Goal: Task Accomplishment & Management: Manage account settings

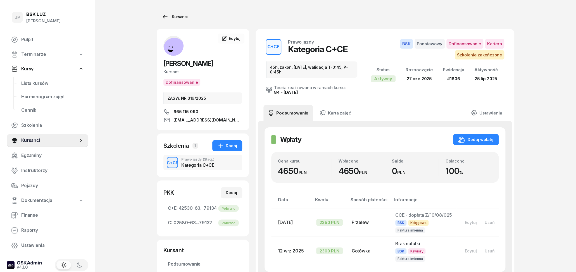
click at [168, 17] on icon at bounding box center [165, 16] width 7 height 7
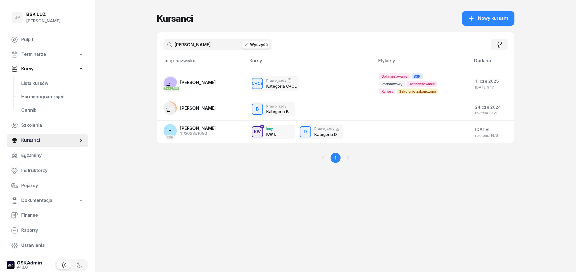
drag, startPoint x: 200, startPoint y: 44, endPoint x: 162, endPoint y: 49, distance: 37.7
click at [163, 49] on input "[PERSON_NAME]" at bounding box center [217, 44] width 109 height 11
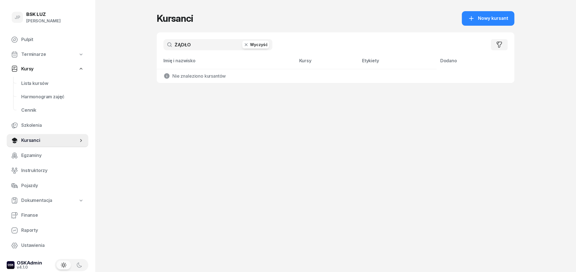
drag, startPoint x: 204, startPoint y: 48, endPoint x: 178, endPoint y: 44, distance: 26.9
click at [178, 44] on input "ŻĄDŁO" at bounding box center [217, 44] width 109 height 11
type input "Ż"
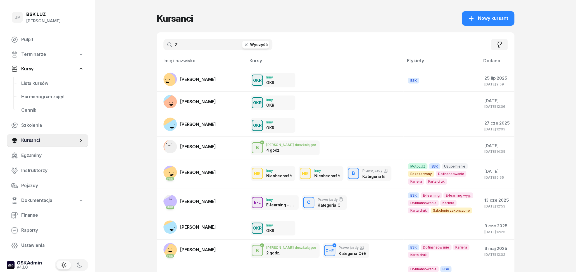
drag, startPoint x: 196, startPoint y: 46, endPoint x: 149, endPoint y: 46, distance: 46.4
click at [163, 46] on input "Ż" at bounding box center [217, 44] width 109 height 11
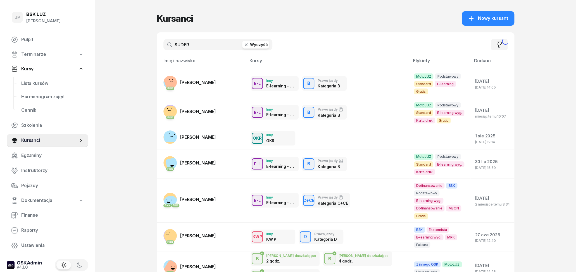
type input "SUDER"
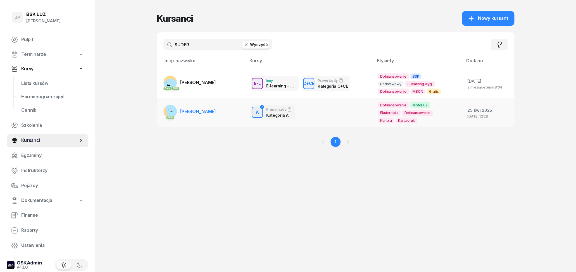
click at [206, 110] on span "[PERSON_NAME]" at bounding box center [198, 112] width 36 height 6
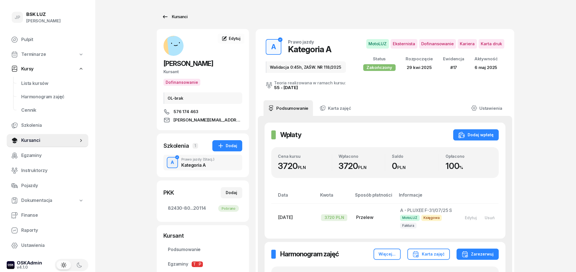
click at [168, 17] on icon at bounding box center [165, 16] width 7 height 7
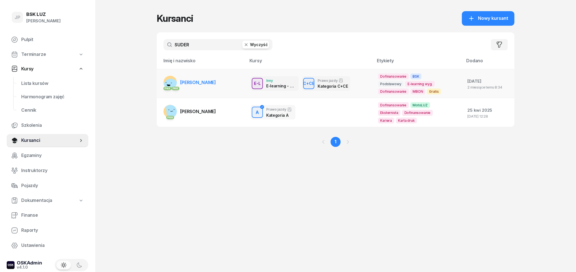
click at [208, 82] on span "[PERSON_NAME]" at bounding box center [198, 83] width 36 height 6
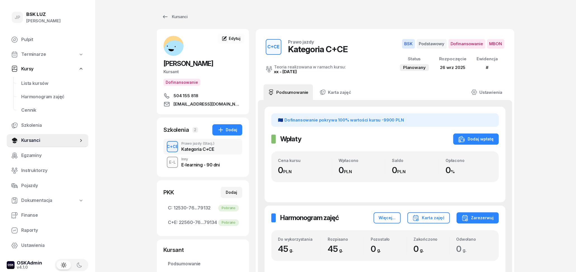
click at [193, 108] on span "[EMAIL_ADDRESS][DOMAIN_NAME]" at bounding box center [207, 104] width 69 height 7
click at [232, 35] on link "Edytuj" at bounding box center [231, 39] width 27 height 10
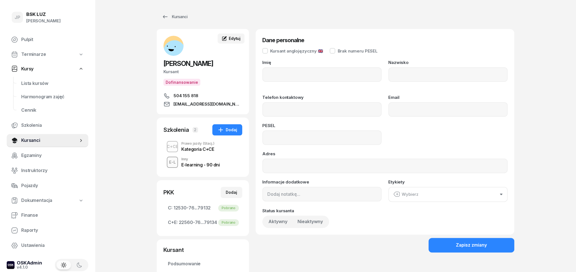
type input "[PERSON_NAME]"
type input "SUDER"
type input "504155818"
type input "[EMAIL_ADDRESS][DOMAIN_NAME]"
type input "90030801193"
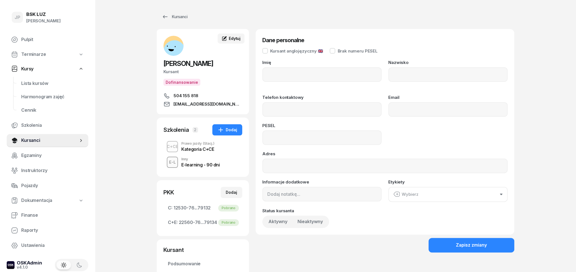
type input "KRÓLOWEJ POLSKI 67, 32-031 WŁOSAŃ"
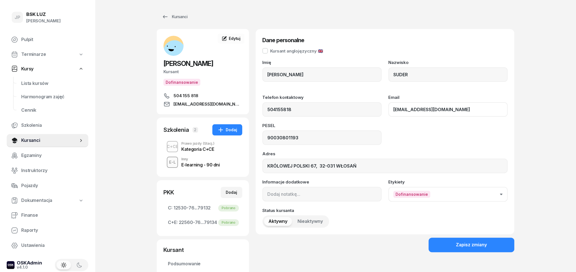
drag, startPoint x: 439, startPoint y: 113, endPoint x: 383, endPoint y: 112, distance: 55.6
click at [383, 112] on div "Telefon kontaktowy 504155818 Email [EMAIL_ADDRESS][DOMAIN_NAME]" at bounding box center [384, 106] width 245 height 22
drag, startPoint x: 432, startPoint y: 109, endPoint x: 386, endPoint y: 108, distance: 45.5
click at [388, 109] on input "[EMAIL_ADDRESS][DOMAIN_NAME]" at bounding box center [447, 109] width 119 height 15
click at [171, 16] on div "Kursanci" at bounding box center [175, 16] width 26 height 7
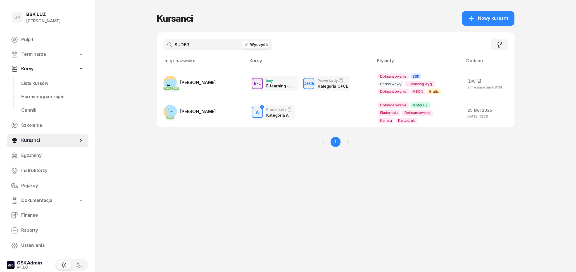
drag, startPoint x: 197, startPoint y: 47, endPoint x: 154, endPoint y: 44, distance: 42.8
click at [163, 47] on input "SUDER" at bounding box center [217, 44] width 109 height 11
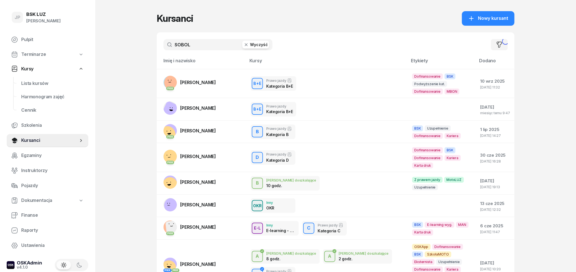
type input "SOBOL"
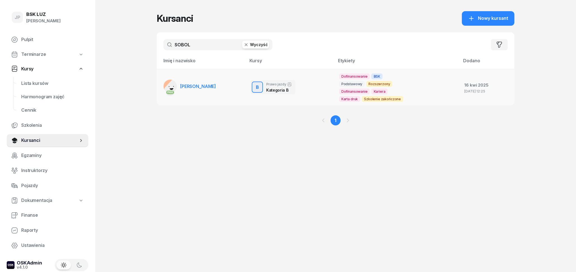
click at [203, 86] on span "[PERSON_NAME]" at bounding box center [198, 87] width 36 height 6
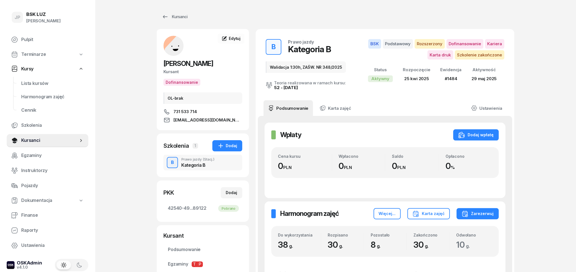
click at [38, 70] on link "Kursy" at bounding box center [48, 69] width 82 height 13
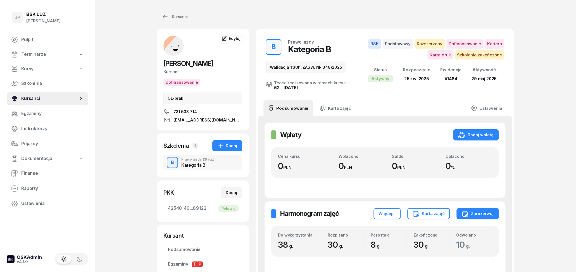
click at [46, 102] on link "Kursanci" at bounding box center [48, 98] width 82 height 13
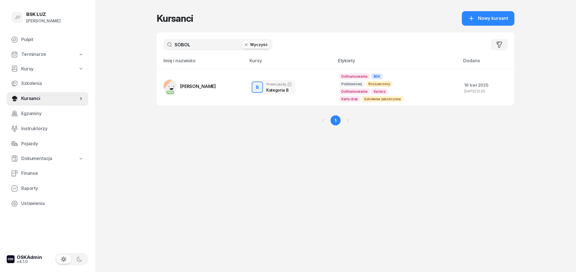
drag, startPoint x: 208, startPoint y: 46, endPoint x: 108, endPoint y: 47, distance: 99.4
click at [163, 46] on input "SOBOL" at bounding box center [217, 44] width 109 height 11
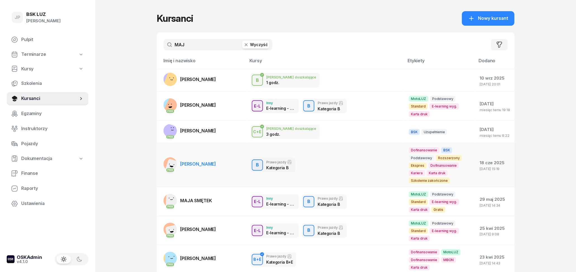
type input "MAJ"
click at [202, 161] on span "[PERSON_NAME]" at bounding box center [198, 164] width 36 height 6
